Goal: Information Seeking & Learning: Understand process/instructions

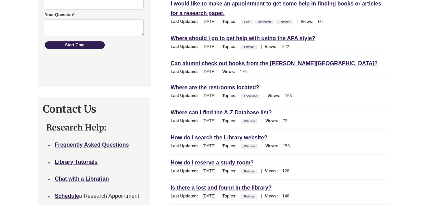
scroll to position [218, 0]
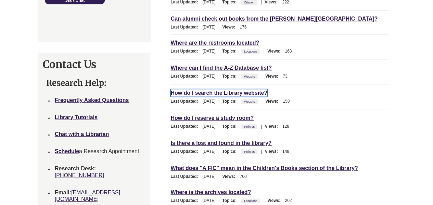
click at [232, 89] on link "How do I search the Library website?" at bounding box center [219, 93] width 97 height 8
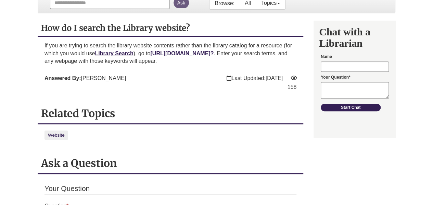
scroll to position [128, 0]
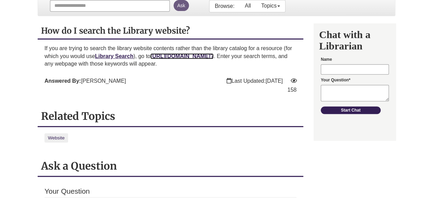
click at [208, 55] on link "https://guide.unwsp.edu/srch.php?" at bounding box center [181, 56] width 63 height 6
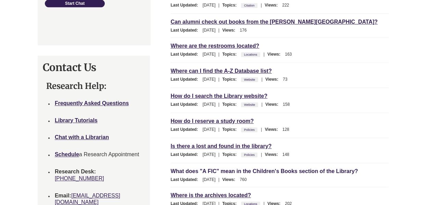
scroll to position [215, 0]
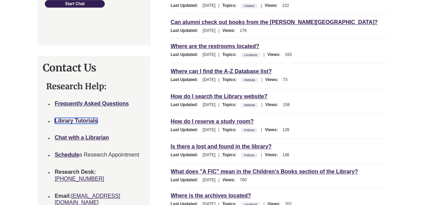
click at [78, 118] on strong "Library Tutorials" at bounding box center [76, 121] width 43 height 6
